Goal: Find specific page/section: Find specific page/section

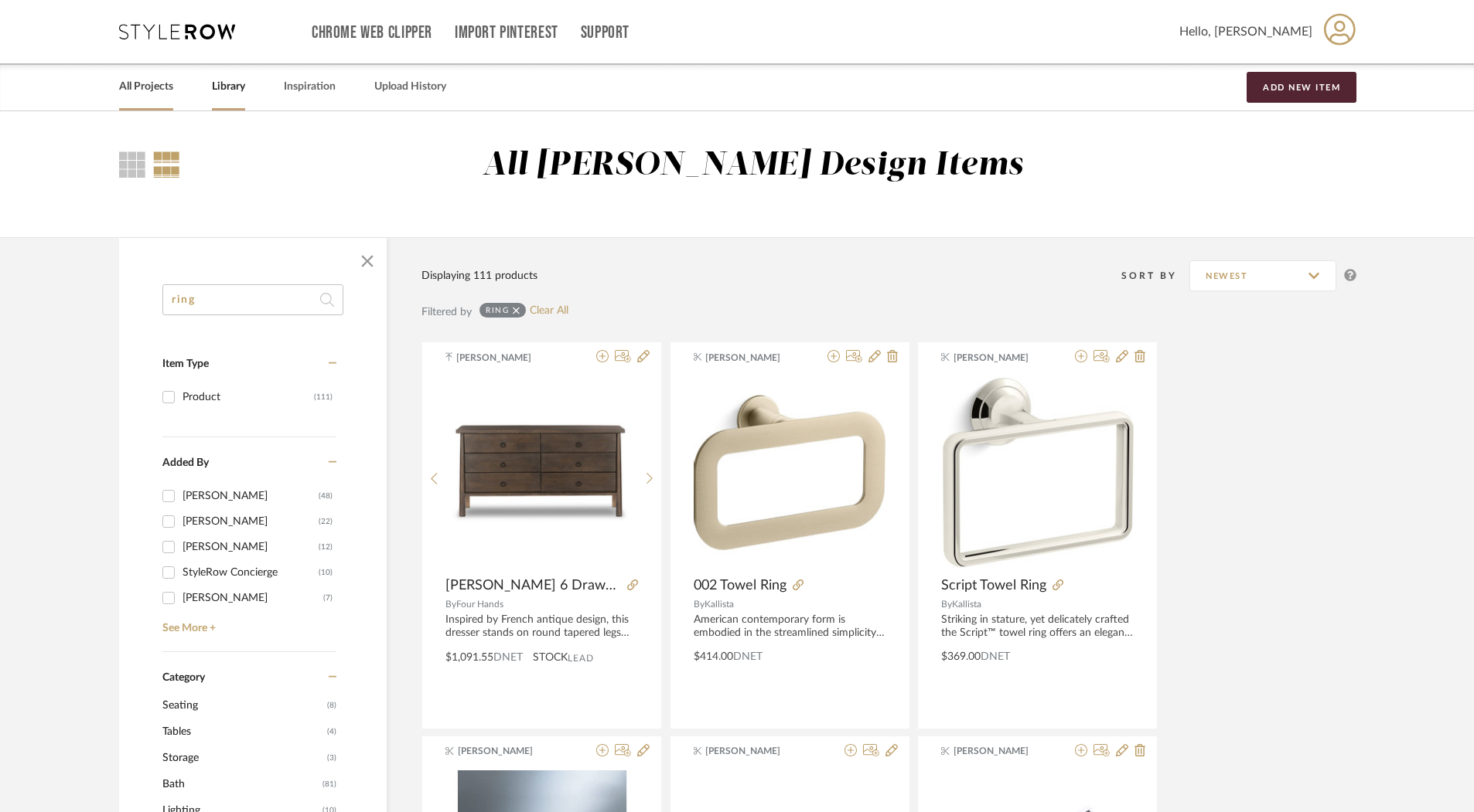
click at [142, 95] on link "All Projects" at bounding box center [146, 87] width 54 height 21
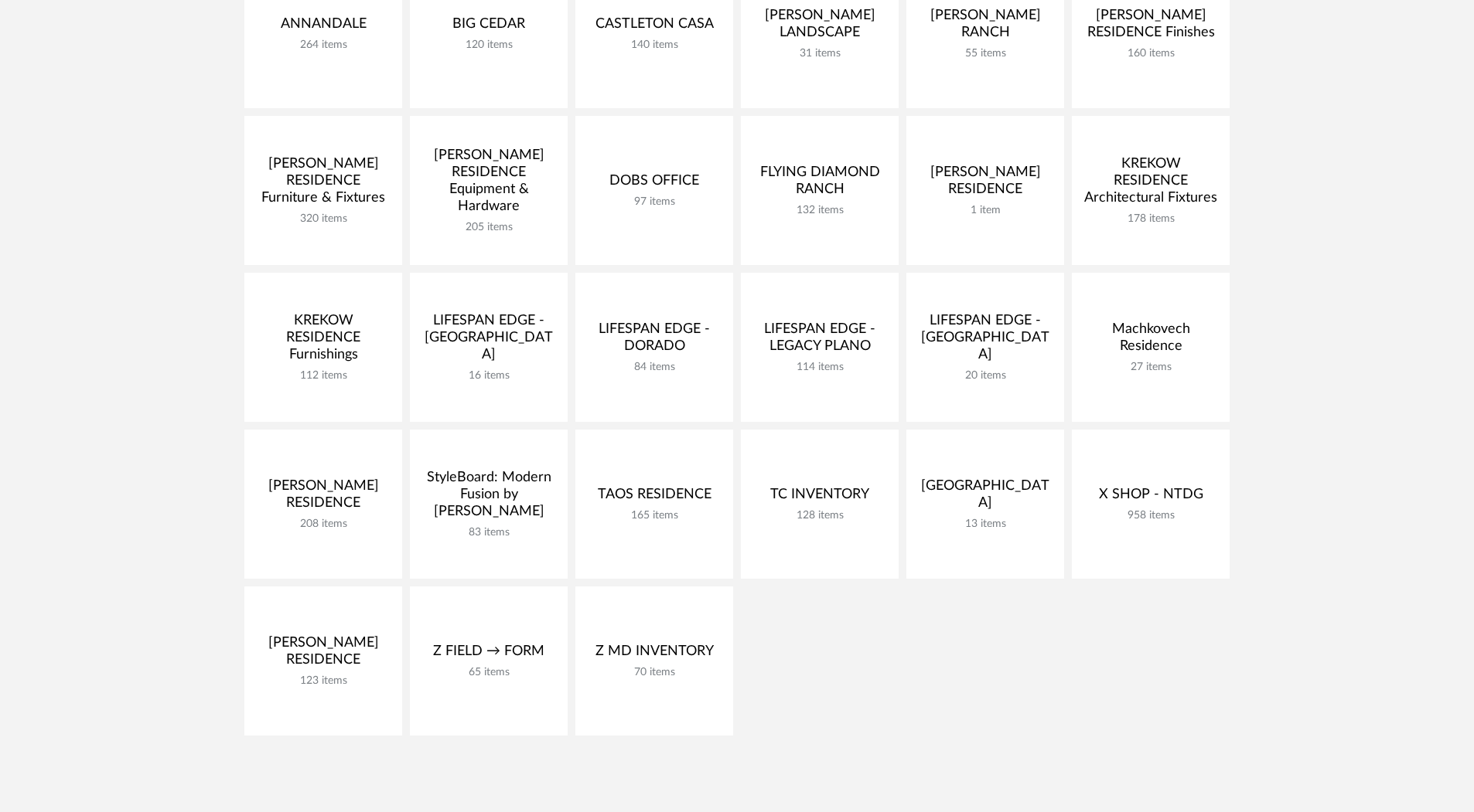
scroll to position [340, 0]
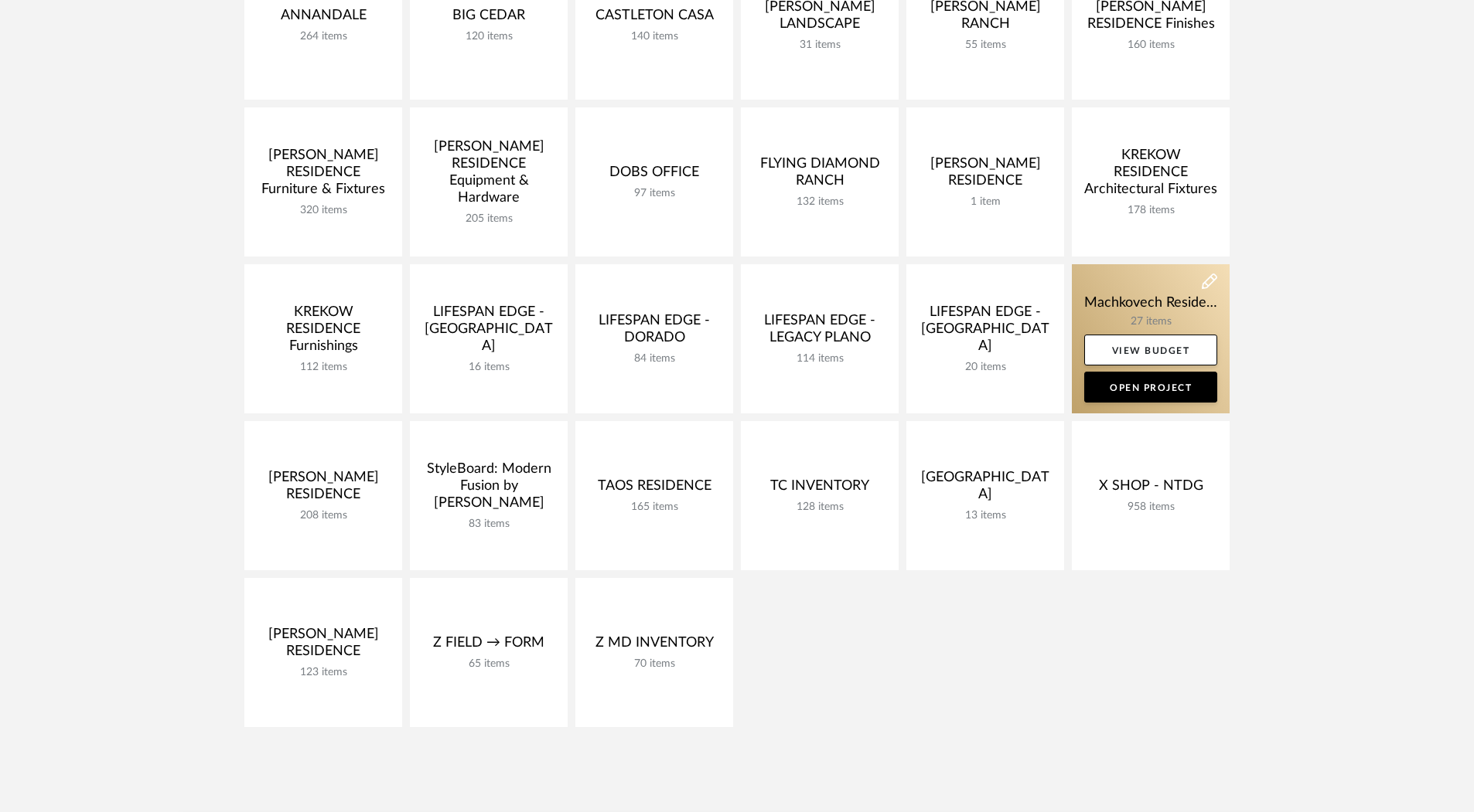
click at [1144, 315] on link at bounding box center [1151, 339] width 158 height 149
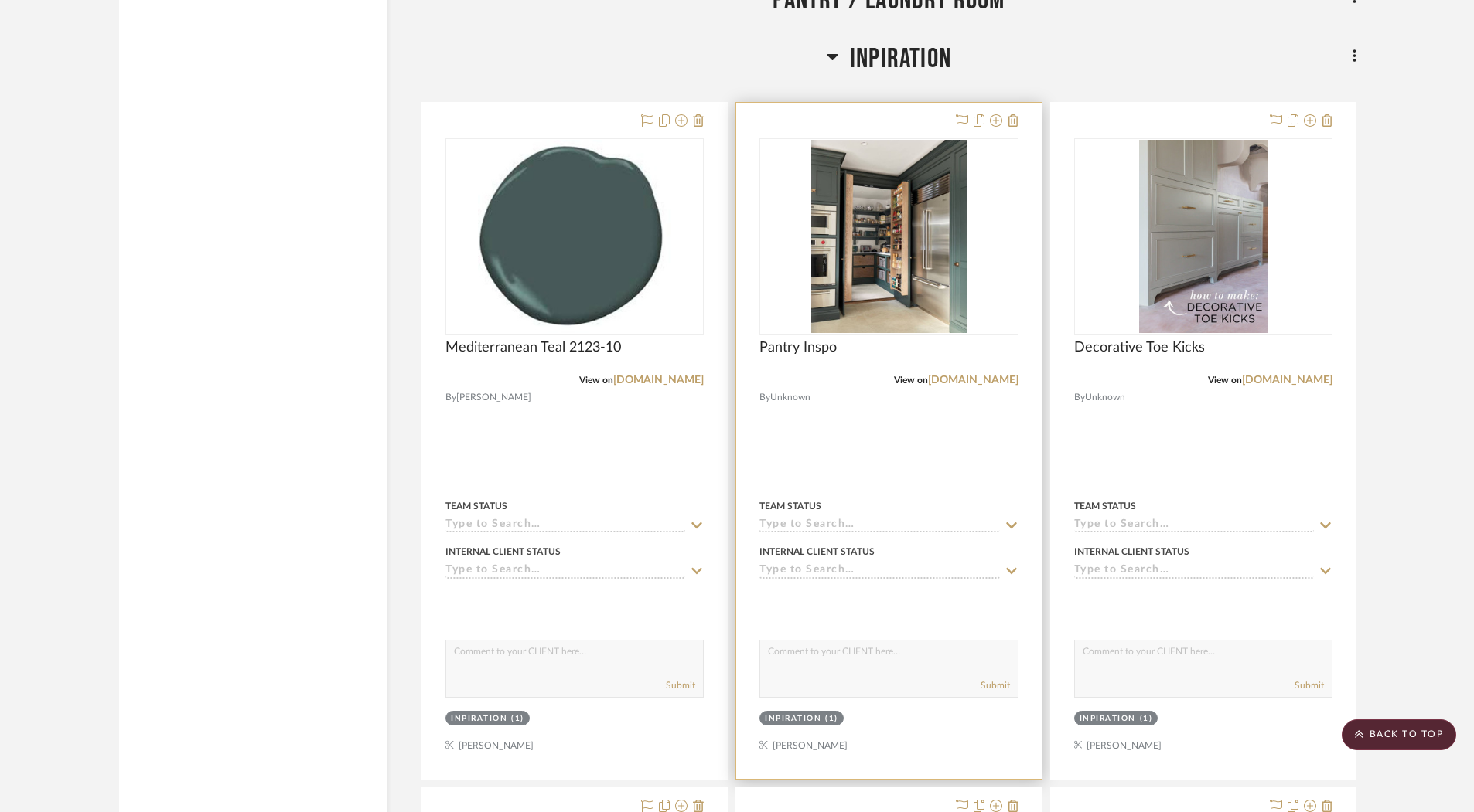
scroll to position [3792, 0]
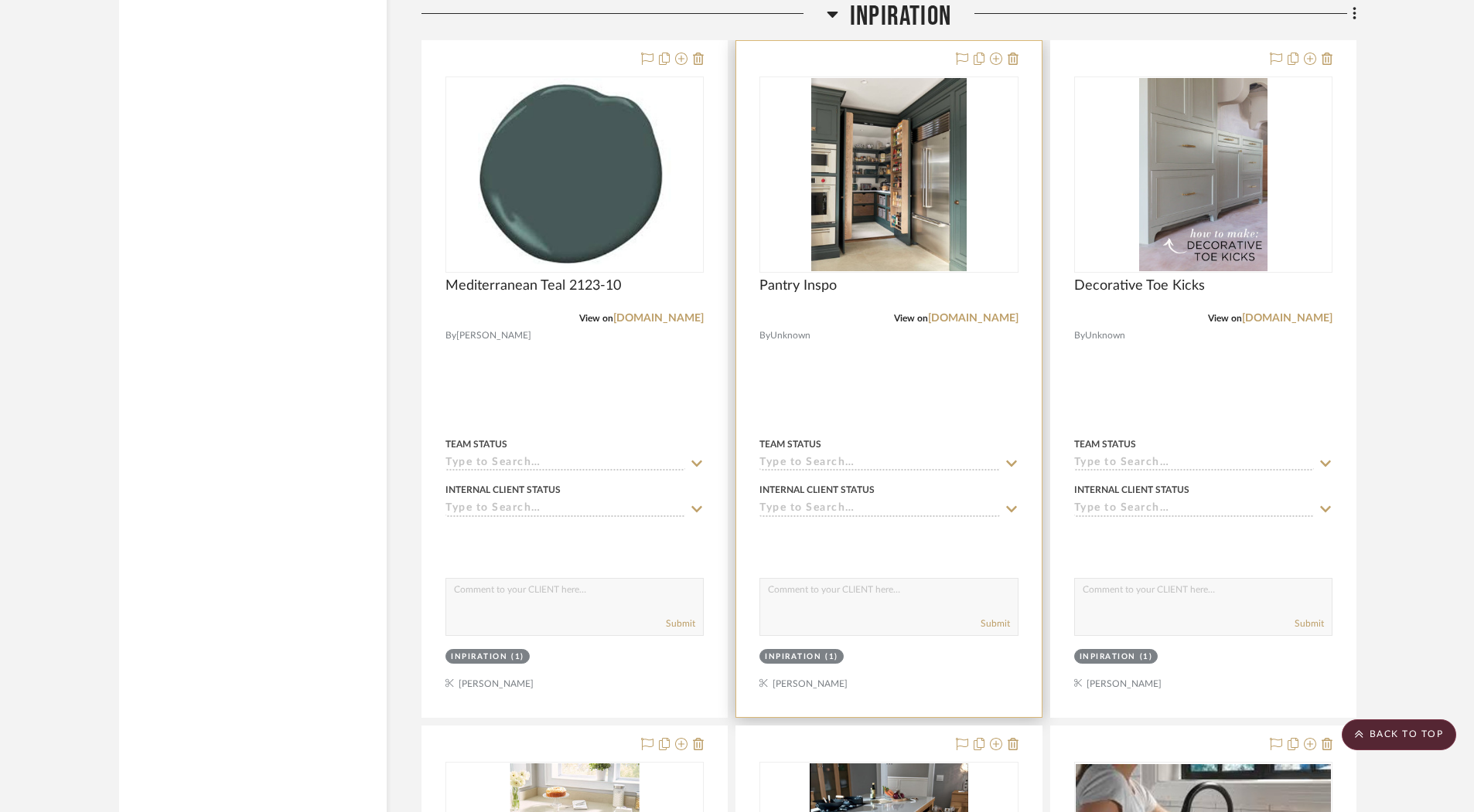
click at [855, 375] on div at bounding box center [888, 379] width 305 height 676
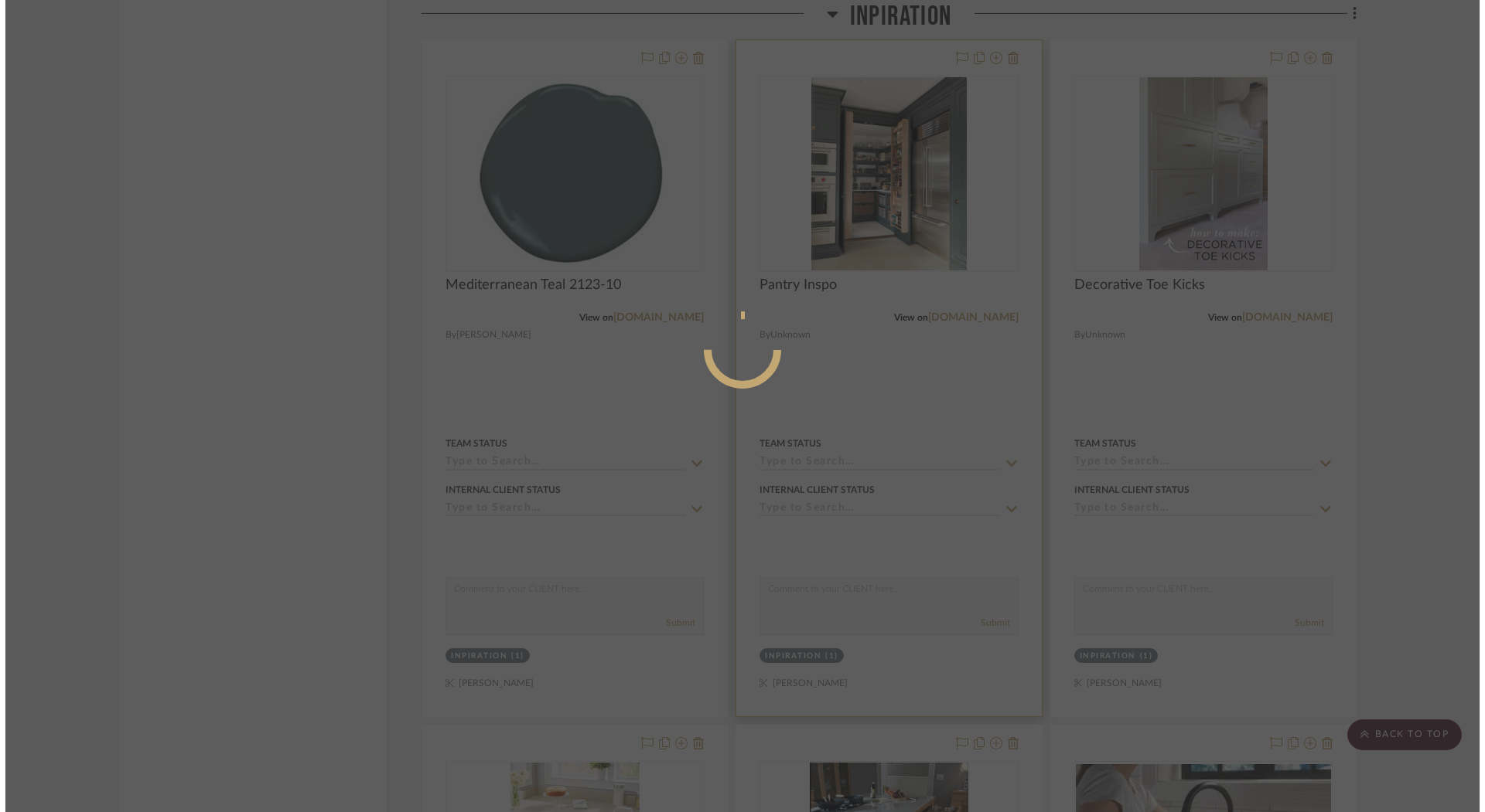
scroll to position [0, 0]
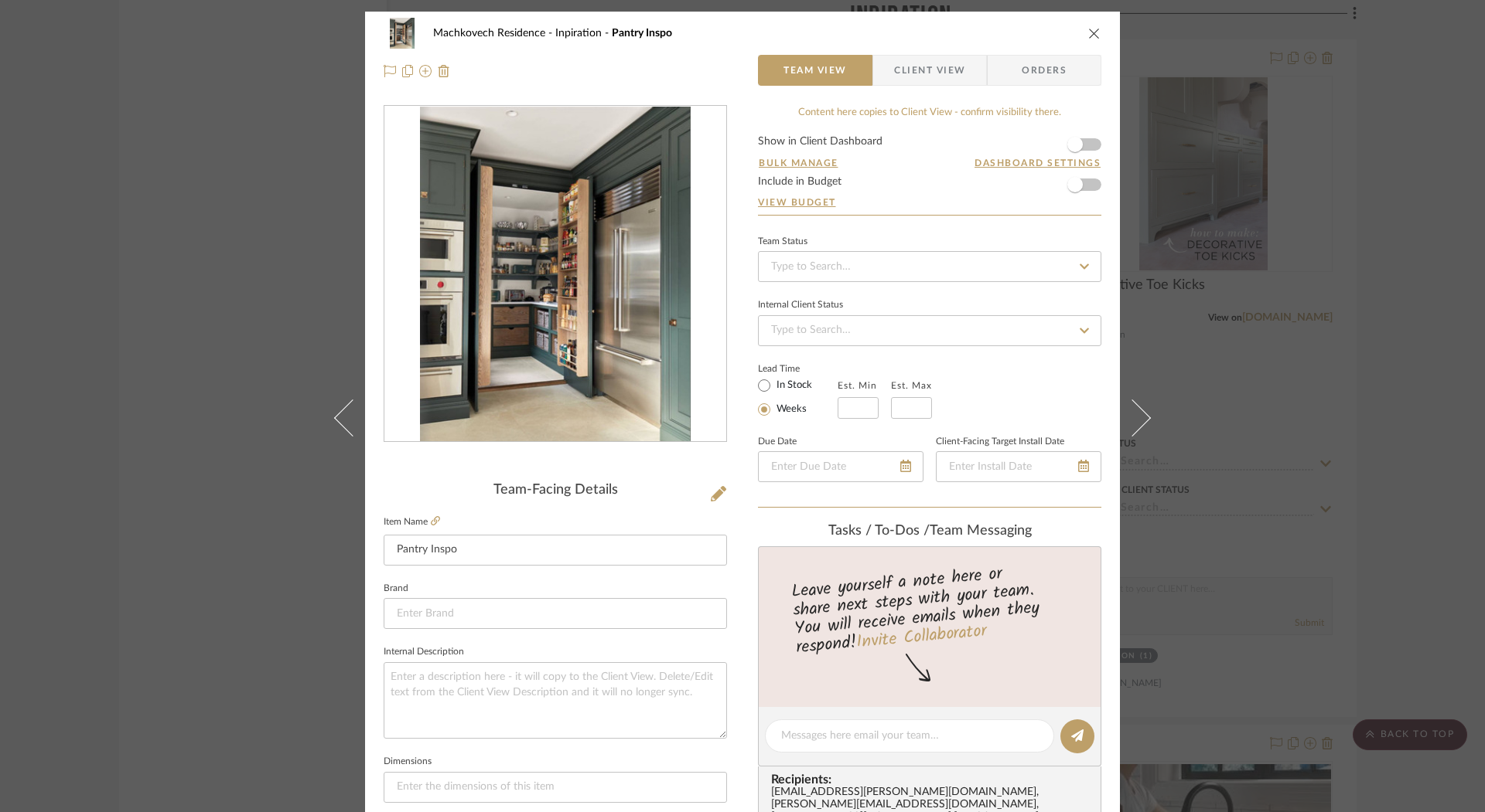
click at [1093, 32] on icon "close" at bounding box center [1094, 33] width 13 height 13
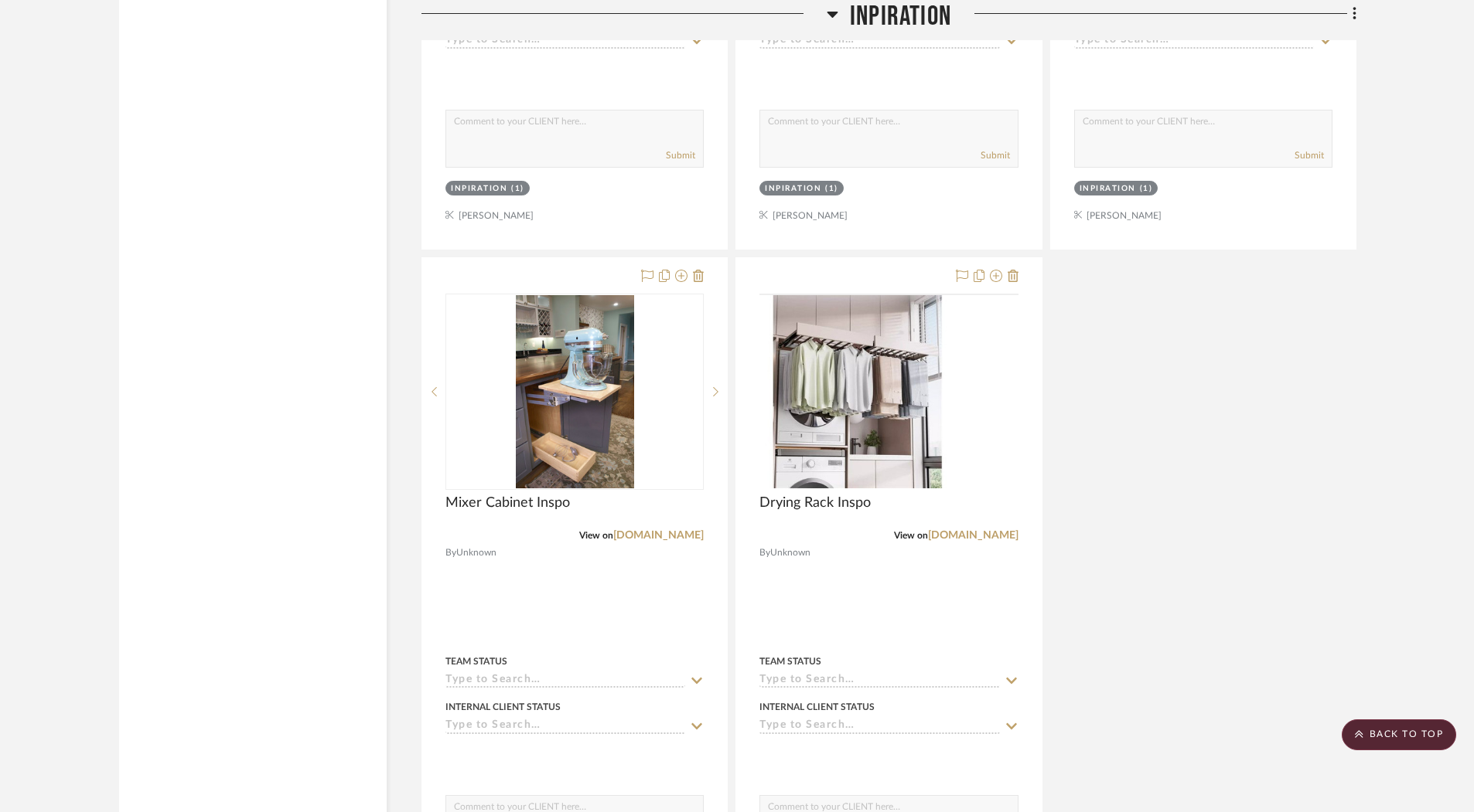
scroll to position [5220, 0]
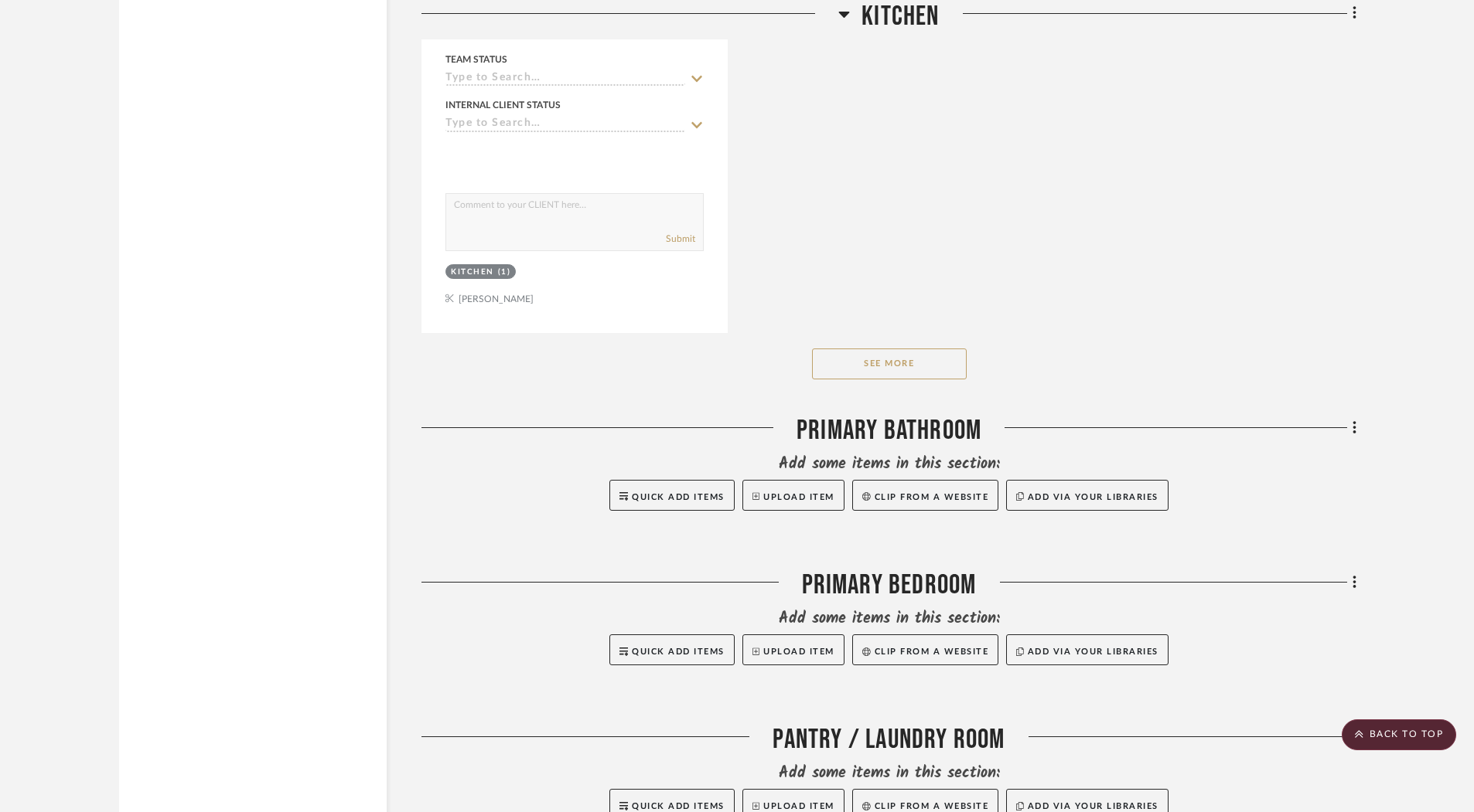
scroll to position [2624, 0]
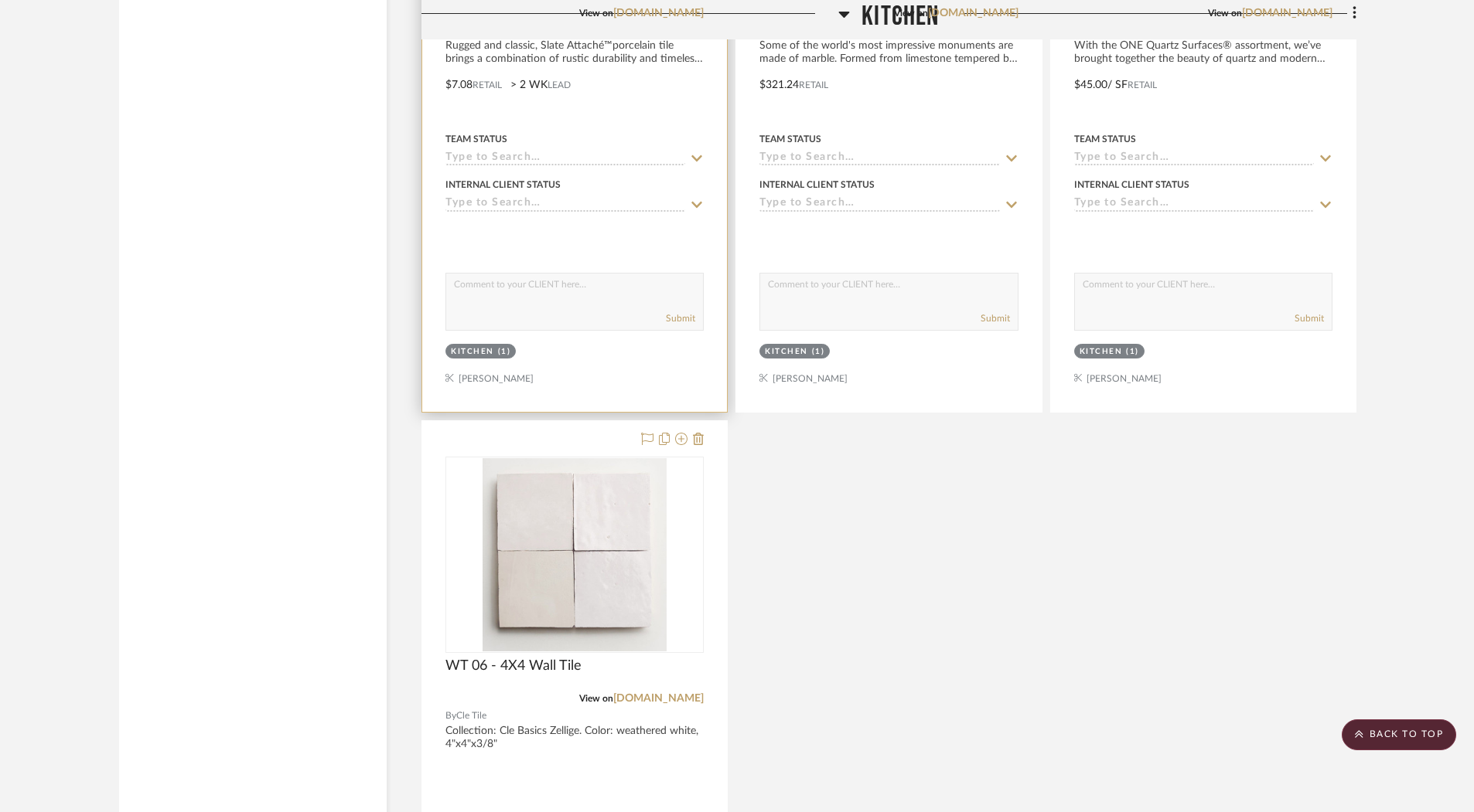
scroll to position [2122, 0]
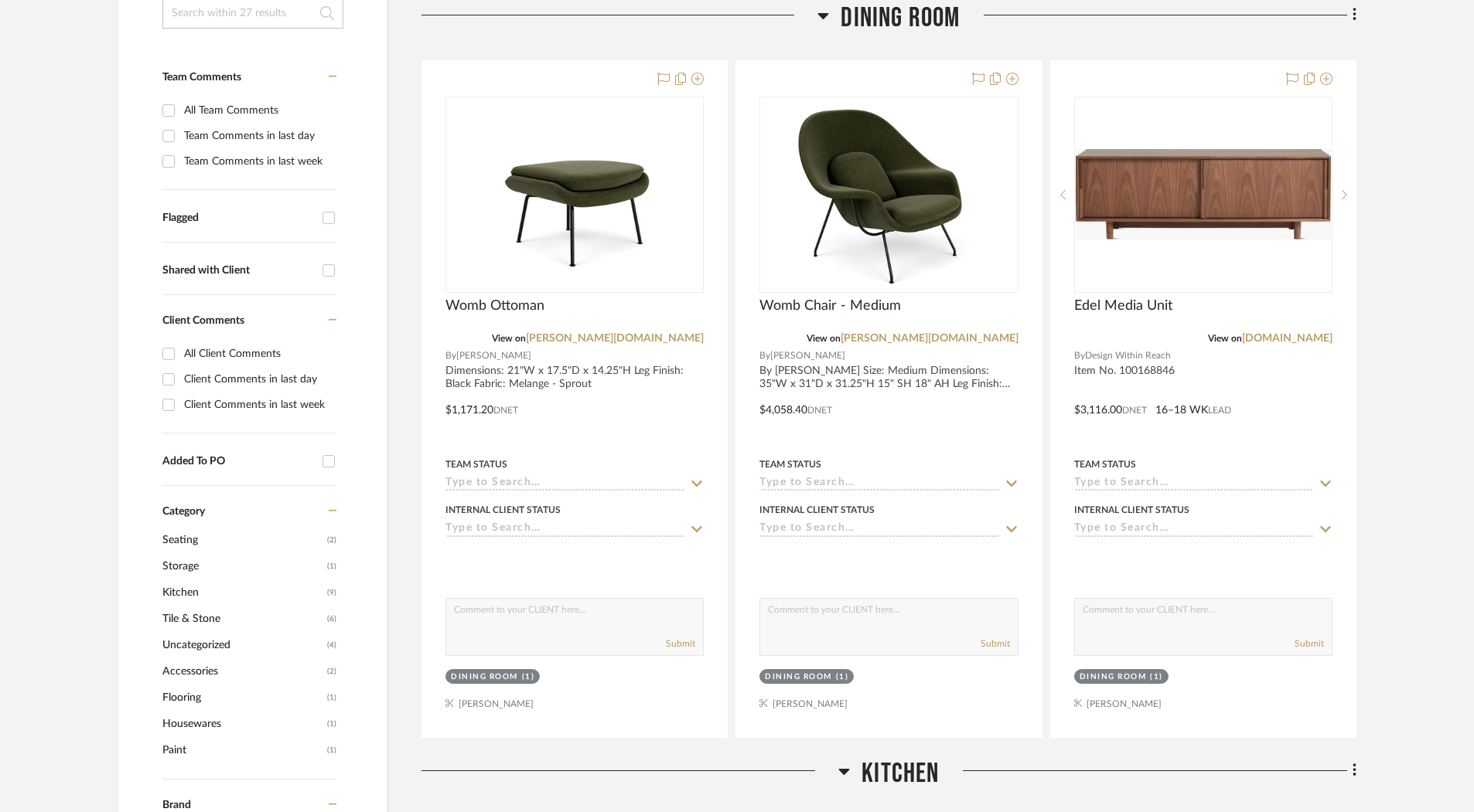
scroll to position [606, 0]
